Goal: Complete application form

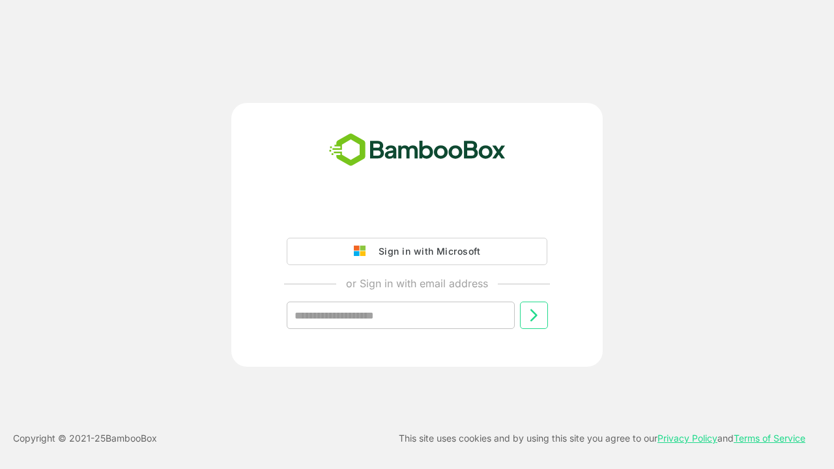
type input "**********"
click at [533, 315] on icon at bounding box center [534, 315] width 16 height 16
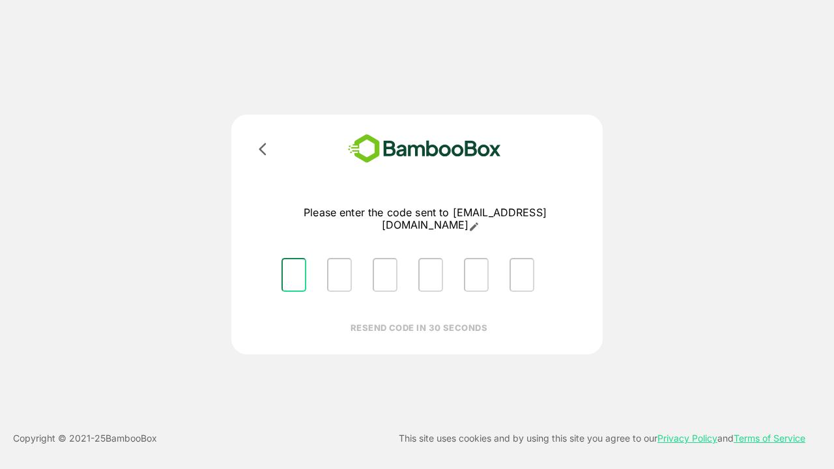
type input "*"
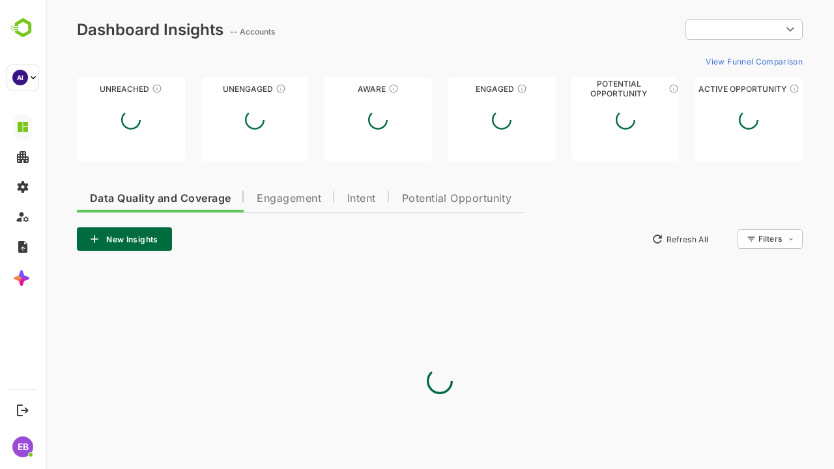
type input "**********"
